Goal: Task Accomplishment & Management: Complete application form

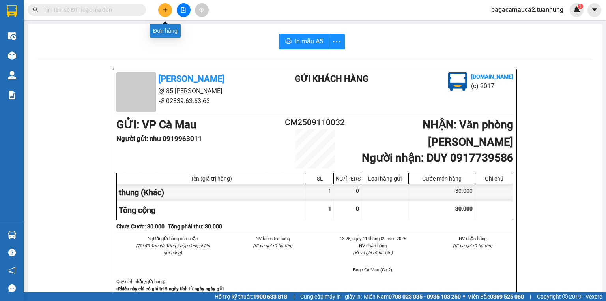
click at [167, 11] on icon "plus" at bounding box center [166, 10] width 6 height 6
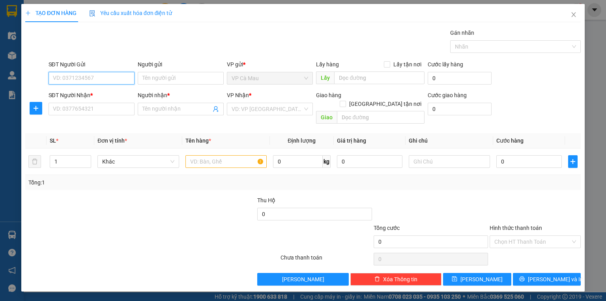
click at [101, 77] on input "SĐT Người Gửi" at bounding box center [92, 78] width 86 height 13
click at [96, 109] on div "0565913252 - [PERSON_NAME]" at bounding box center [92, 106] width 78 height 9
type input "0565913252"
type input "[PERSON_NAME]"
type input "0565913252"
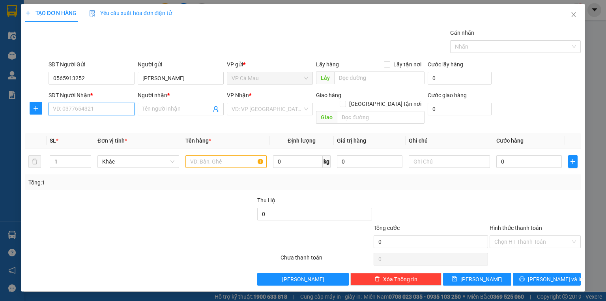
click at [96, 109] on input "SĐT Người Nhận *" at bounding box center [92, 109] width 86 height 13
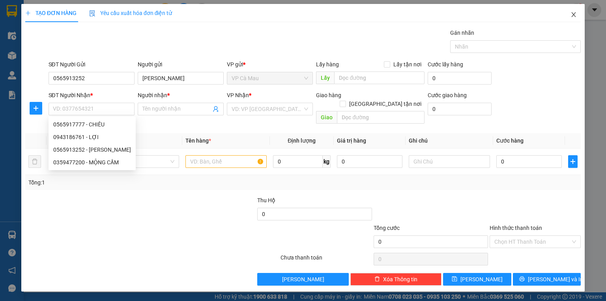
click at [577, 18] on icon "close" at bounding box center [574, 14] width 6 height 6
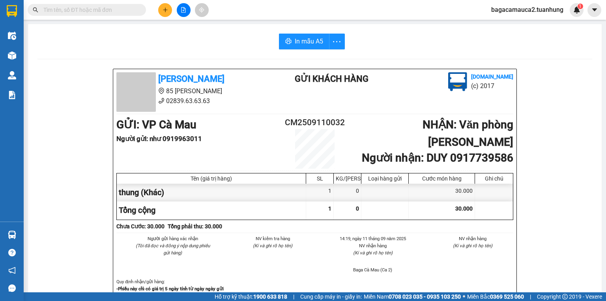
click at [126, 8] on input "text" at bounding box center [89, 10] width 93 height 9
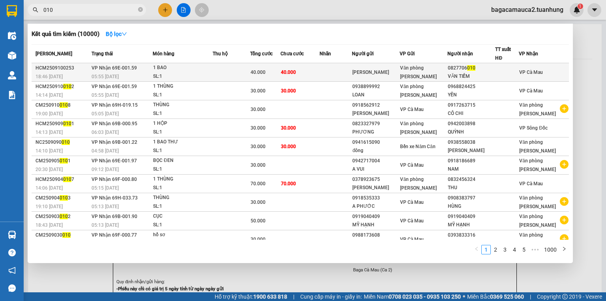
type input "010"
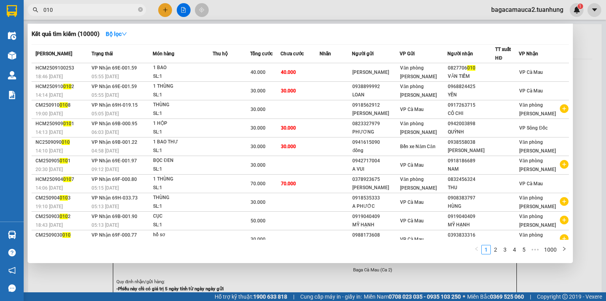
click at [226, 67] on td at bounding box center [232, 72] width 38 height 19
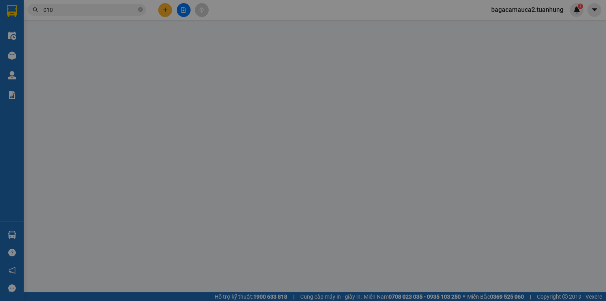
type input "[PERSON_NAME]"
type input "0827706010"
type input "VĂN TIỀM"
type input "40.000"
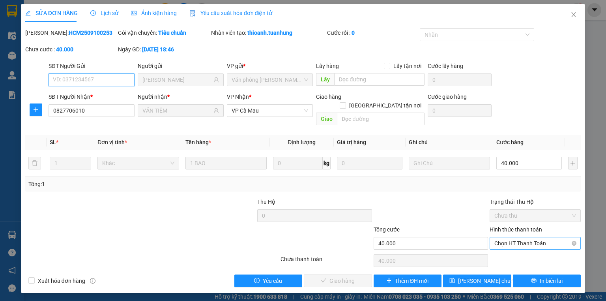
click at [504, 237] on span "Chọn HT Thanh Toán" at bounding box center [536, 243] width 82 height 12
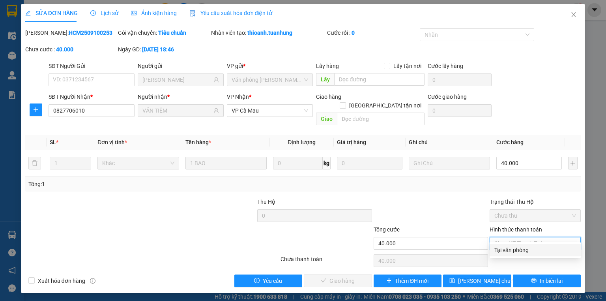
click at [507, 244] on div "Tại văn phòng" at bounding box center [535, 250] width 91 height 13
type input "0"
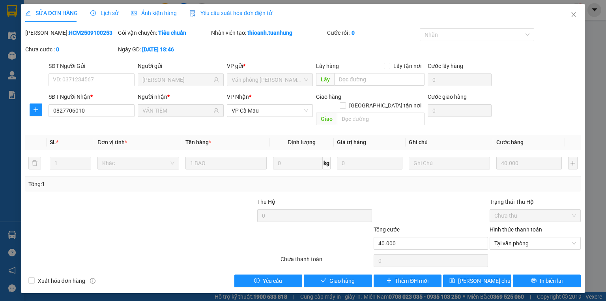
click at [344, 265] on div "Total Paid Fee 0 Total UnPaid Fee 40.000 Cash Collection Total Fee Mã ĐH: HCM25…" at bounding box center [303, 157] width 556 height 259
click at [343, 276] on span "Giao hàng" at bounding box center [342, 280] width 25 height 9
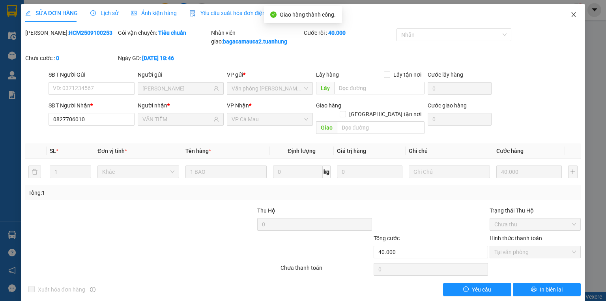
click at [571, 13] on icon "close" at bounding box center [574, 14] width 6 height 6
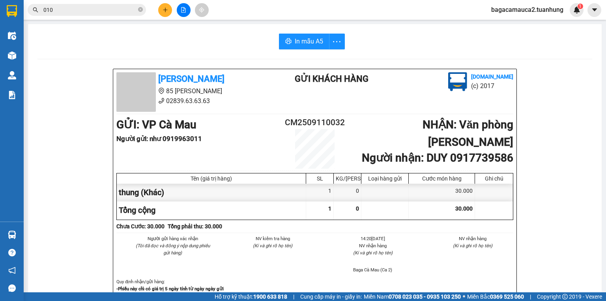
click at [170, 11] on button at bounding box center [165, 10] width 14 height 14
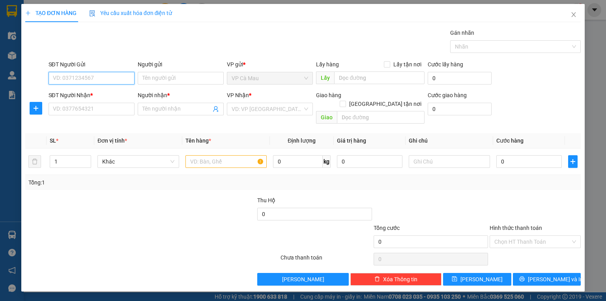
click at [117, 77] on input "SĐT Người Gửi" at bounding box center [92, 78] width 86 height 13
type input "0942507517"
click at [150, 77] on input "Người gửi" at bounding box center [181, 78] width 86 height 13
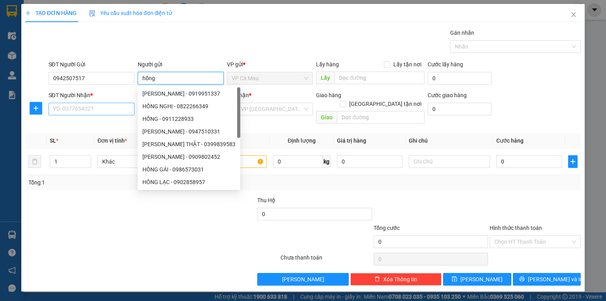
type input "hồng"
click at [90, 111] on input "SĐT Người Nhận *" at bounding box center [92, 109] width 86 height 13
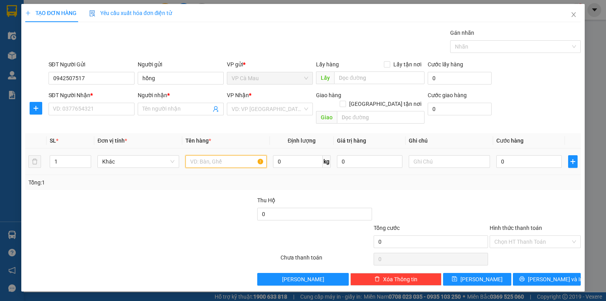
click at [224, 155] on input "text" at bounding box center [226, 161] width 81 height 13
type input "thung"
click at [83, 111] on input "SĐT Người Nhận *" at bounding box center [92, 109] width 86 height 13
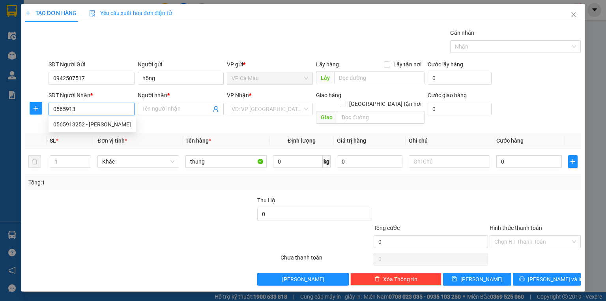
click at [117, 123] on div "0565913252 - [PERSON_NAME]" at bounding box center [92, 124] width 78 height 9
type input "0565913252"
type input "[PERSON_NAME]"
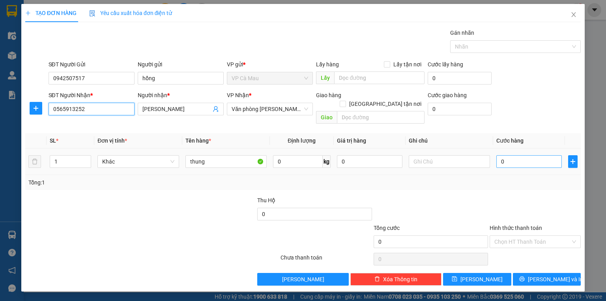
type input "0565913252"
click at [498, 155] on input "0" at bounding box center [530, 161] width 66 height 13
type input "+3"
type input "3"
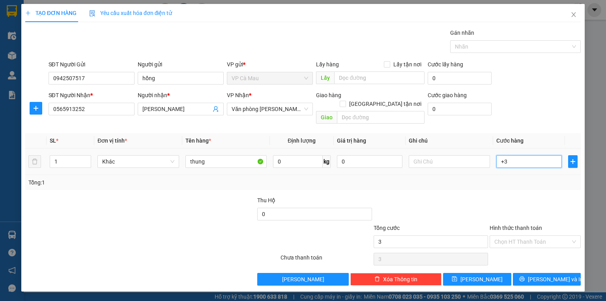
type input "+30"
type input "30"
type input "30.000"
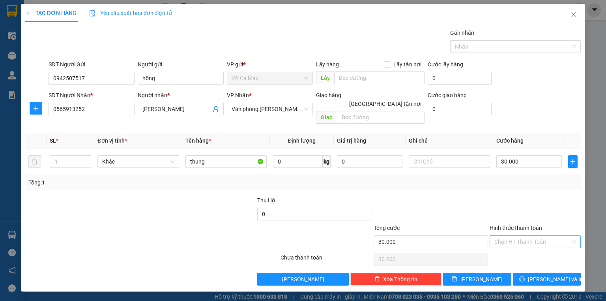
click at [536, 236] on input "Hình thức thanh toán" at bounding box center [533, 242] width 76 height 12
click at [531, 248] on div "Tại văn phòng" at bounding box center [536, 248] width 82 height 9
type input "0"
click at [561, 275] on span "[PERSON_NAME] và In" at bounding box center [555, 279] width 55 height 9
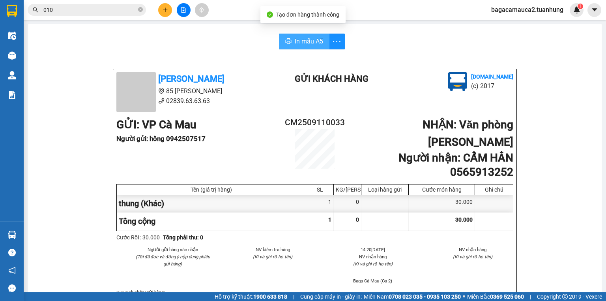
click at [314, 46] on span "In mẫu A5" at bounding box center [309, 41] width 28 height 10
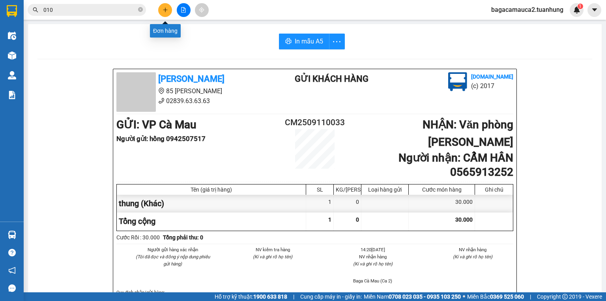
click at [166, 10] on icon "plus" at bounding box center [166, 10] width 6 height 6
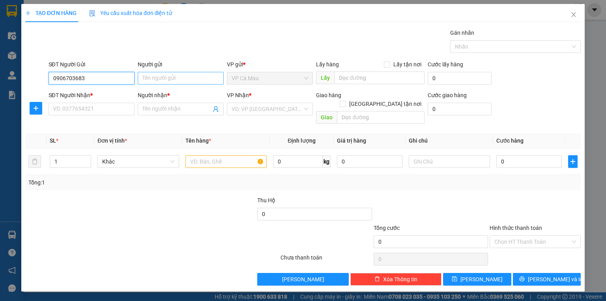
type input "0906703683"
click at [154, 79] on input "Người gửi" at bounding box center [181, 78] width 86 height 13
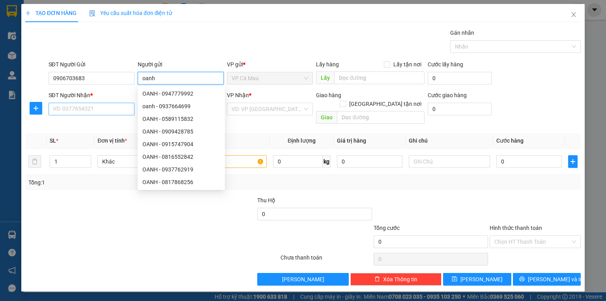
type input "oanh"
click at [69, 111] on input "SĐT Người Nhận *" at bounding box center [92, 109] width 86 height 13
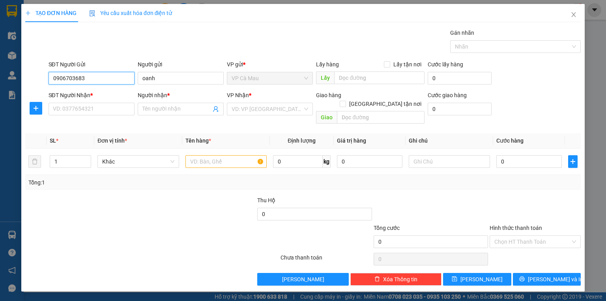
click at [93, 74] on input "0906703683" at bounding box center [92, 78] width 86 height 13
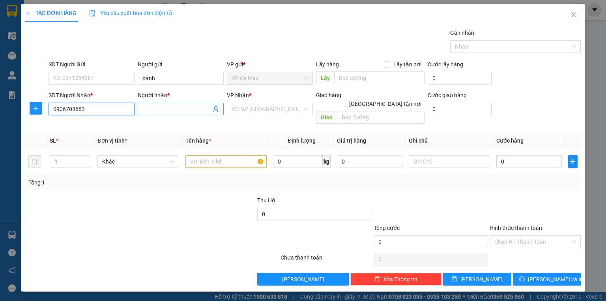
type input "0906703683"
click at [173, 111] on input "Người nhận *" at bounding box center [177, 109] width 69 height 9
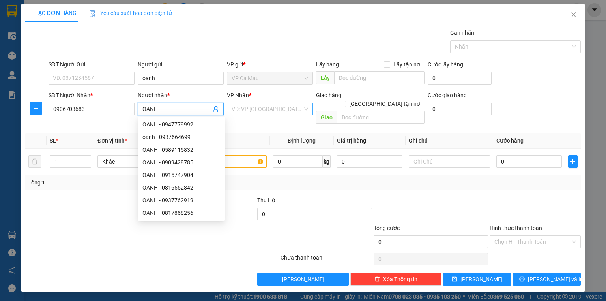
type input "OANH"
click at [267, 111] on input "search" at bounding box center [267, 109] width 71 height 12
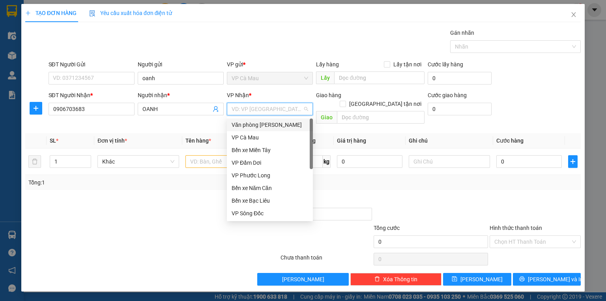
click at [270, 124] on div "Văn phòng [PERSON_NAME]" at bounding box center [270, 124] width 77 height 9
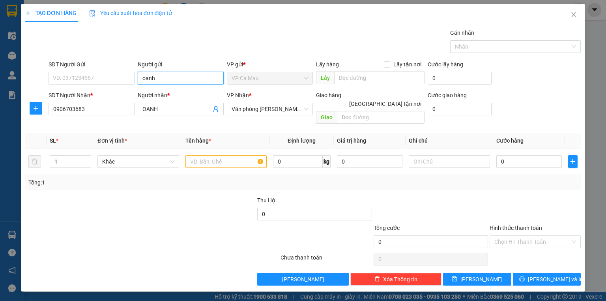
click at [178, 76] on input "oanh" at bounding box center [181, 78] width 86 height 13
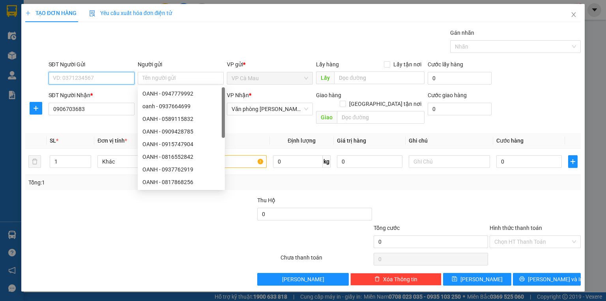
click at [109, 77] on input "SĐT Người Gửi" at bounding box center [92, 78] width 86 height 13
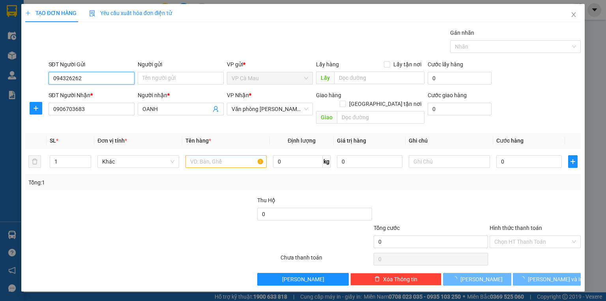
type input "0943262262"
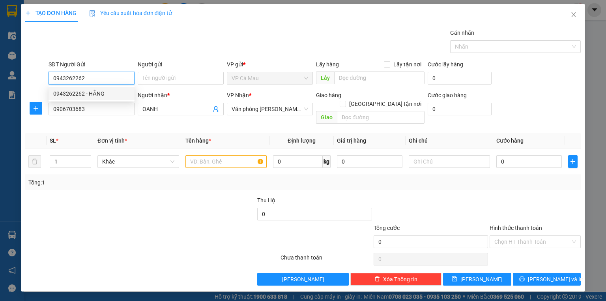
click at [112, 94] on div "0943262262 - HẰNG" at bounding box center [91, 93] width 77 height 9
type input "HẰNG"
type input "0943262262"
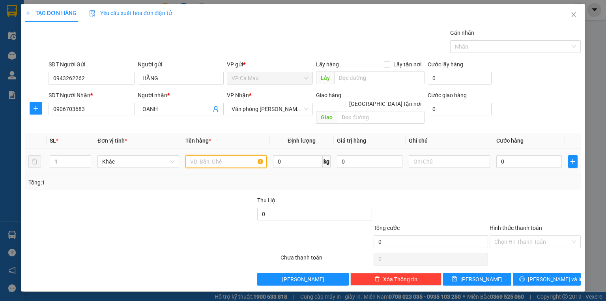
click at [218, 155] on input "text" at bounding box center [226, 161] width 81 height 13
type input "HỘP"
click at [523, 155] on input "0" at bounding box center [530, 161] width 66 height 13
type input "3"
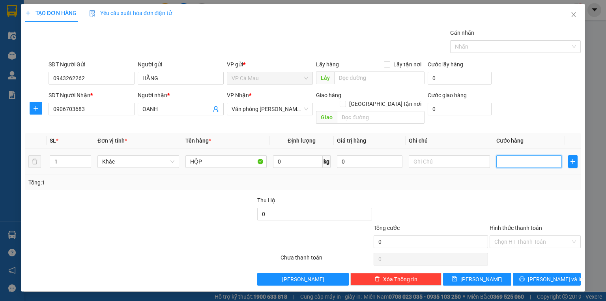
type input "3"
type input "30"
type input "30.000"
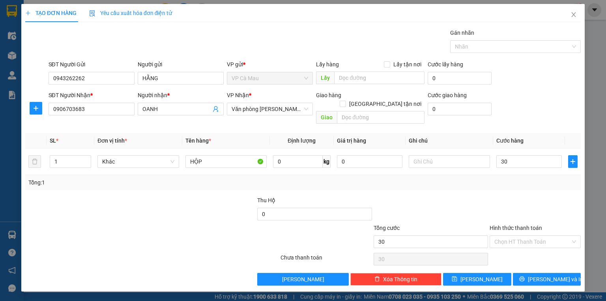
type input "30.000"
click at [210, 213] on div at bounding box center [199, 210] width 116 height 28
click at [535, 273] on button "[PERSON_NAME] và In" at bounding box center [547, 279] width 68 height 13
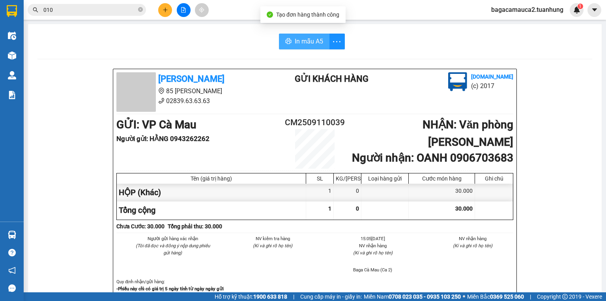
click at [298, 39] on span "In mẫu A5" at bounding box center [309, 41] width 28 height 10
